Goal: Task Accomplishment & Management: Complete application form

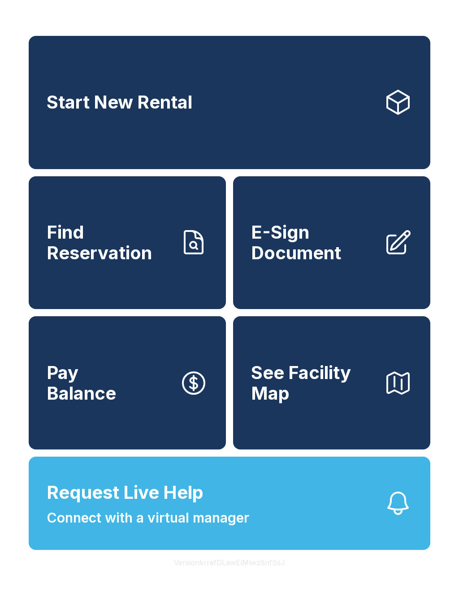
click at [270, 263] on span "E-Sign Document" at bounding box center [314, 242] width 126 height 41
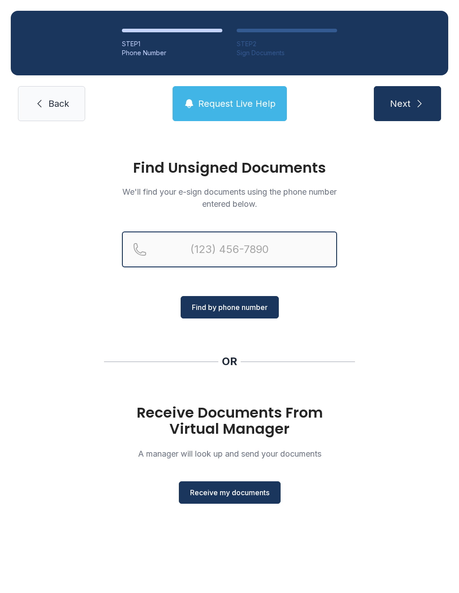
click at [159, 250] on input "Reservation phone number" at bounding box center [229, 249] width 215 height 36
type input "[PHONE_NUMBER]"
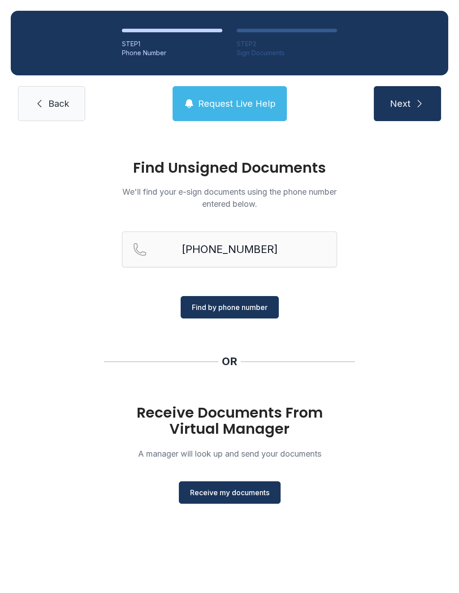
click at [208, 307] on span "Find by phone number" at bounding box center [230, 307] width 76 height 11
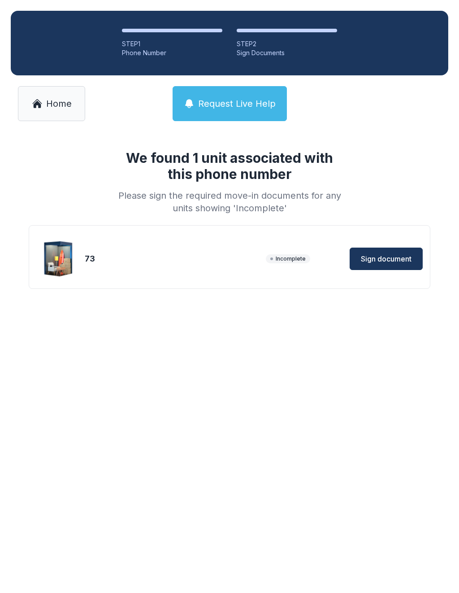
click at [385, 257] on span "Sign document" at bounding box center [386, 258] width 51 height 11
click at [356, 320] on div "We found 1 unit associated with this phone number Please sign the required move…" at bounding box center [229, 228] width 459 height 193
click at [381, 257] on span "Sign document" at bounding box center [386, 258] width 51 height 11
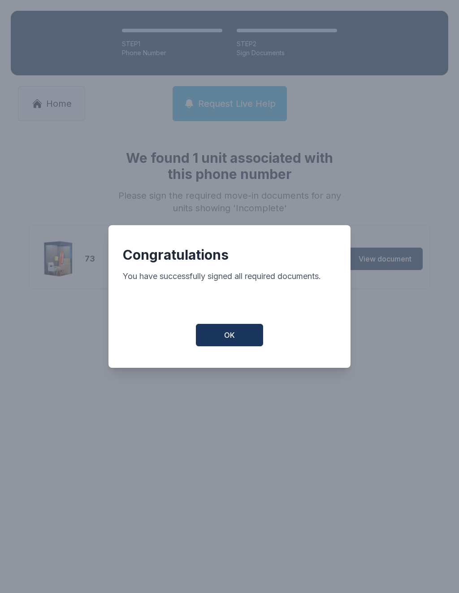
click at [225, 337] on span "OK" at bounding box center [229, 335] width 11 height 11
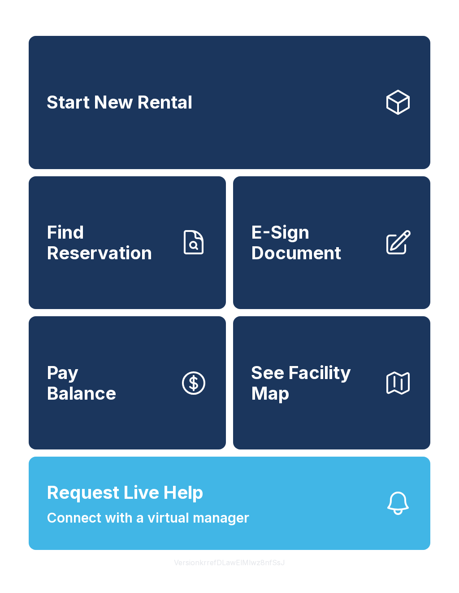
click at [204, 514] on span "Request Live Help Connect with a virtual manager" at bounding box center [148, 503] width 203 height 49
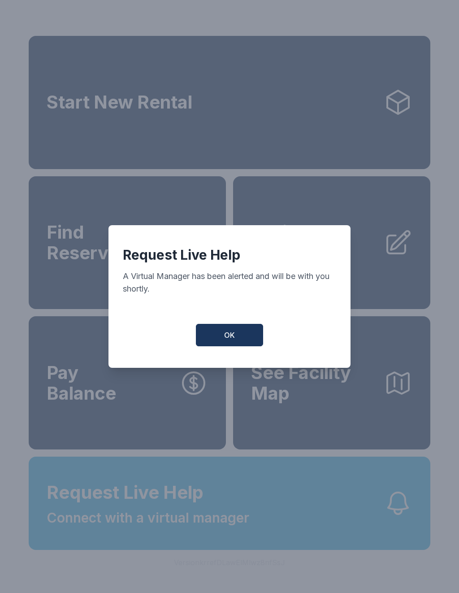
click at [235, 344] on button "OK" at bounding box center [229, 335] width 67 height 22
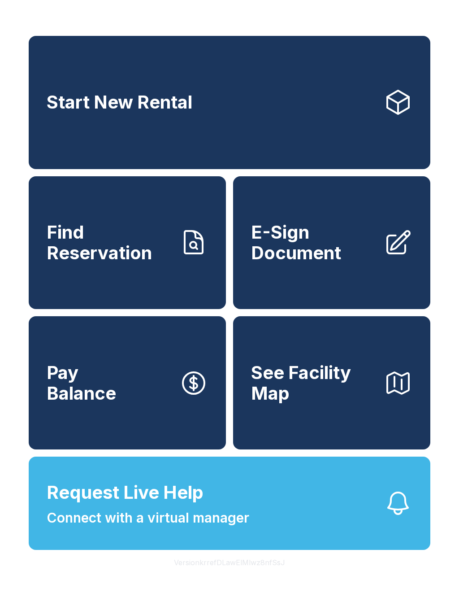
click at [161, 528] on span "Connect with a virtual manager" at bounding box center [148, 518] width 203 height 20
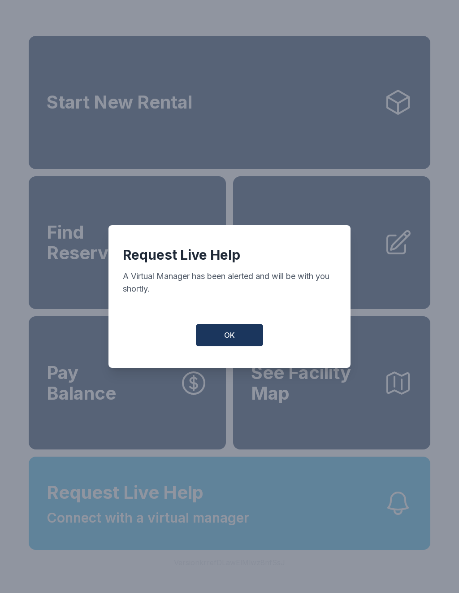
click at [228, 340] on span "OK" at bounding box center [229, 335] width 11 height 11
